Goal: Find specific page/section: Find specific page/section

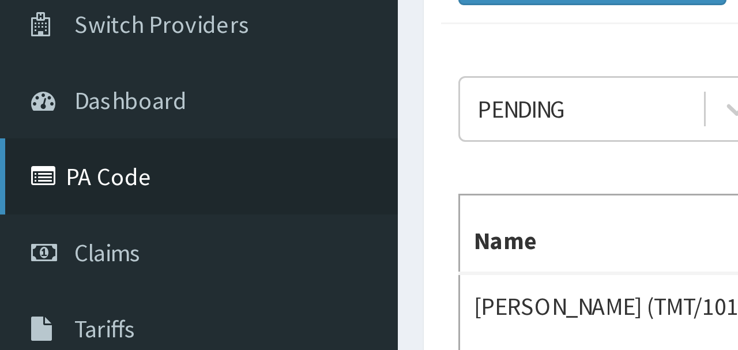
click at [40, 148] on link "PA Code" at bounding box center [66, 150] width 133 height 25
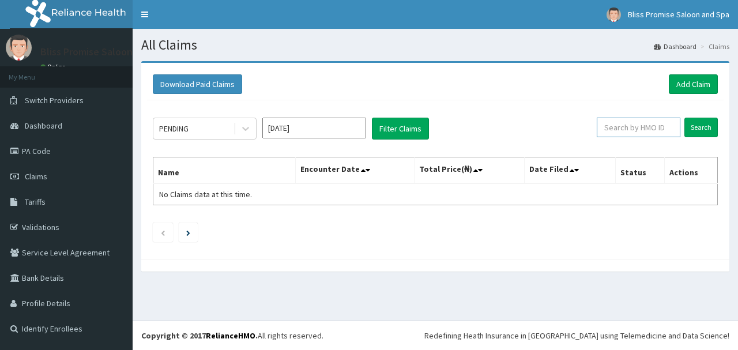
click at [656, 132] on input "text" at bounding box center [639, 128] width 84 height 20
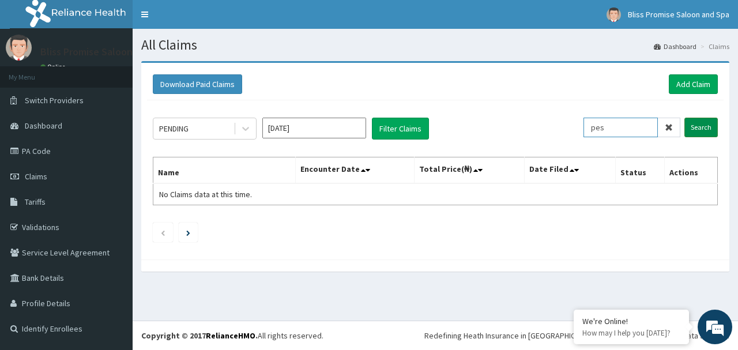
type input "pes"
click at [696, 128] on input "Search" at bounding box center [701, 128] width 33 height 20
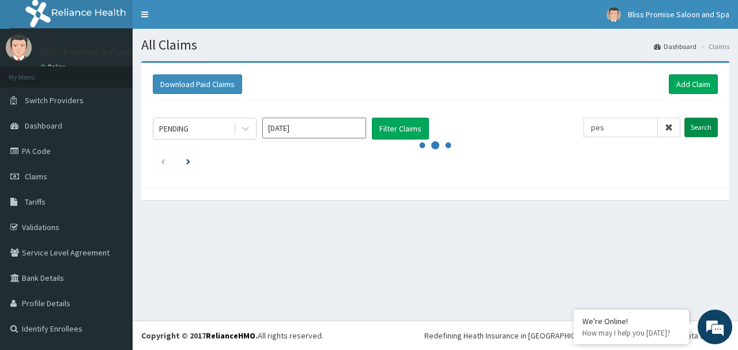
click at [696, 128] on input "Search" at bounding box center [701, 128] width 33 height 20
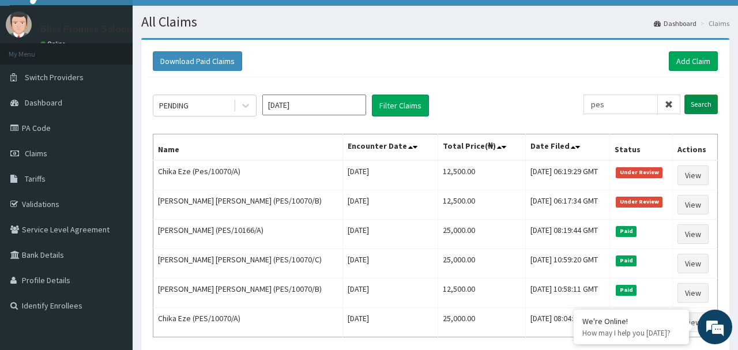
scroll to position [69, 0]
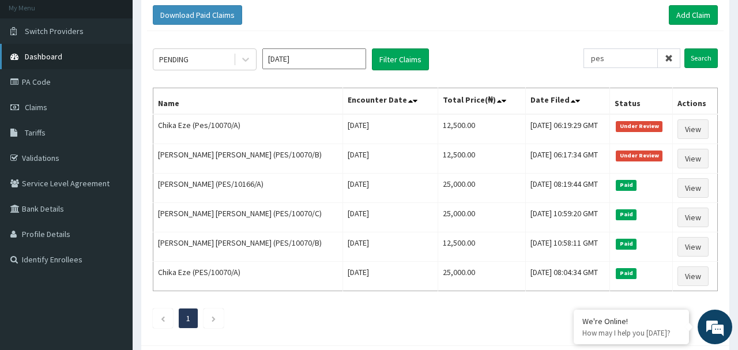
click at [44, 53] on span "Dashboard" at bounding box center [43, 56] width 37 height 10
